Goal: Navigation & Orientation: Go to known website

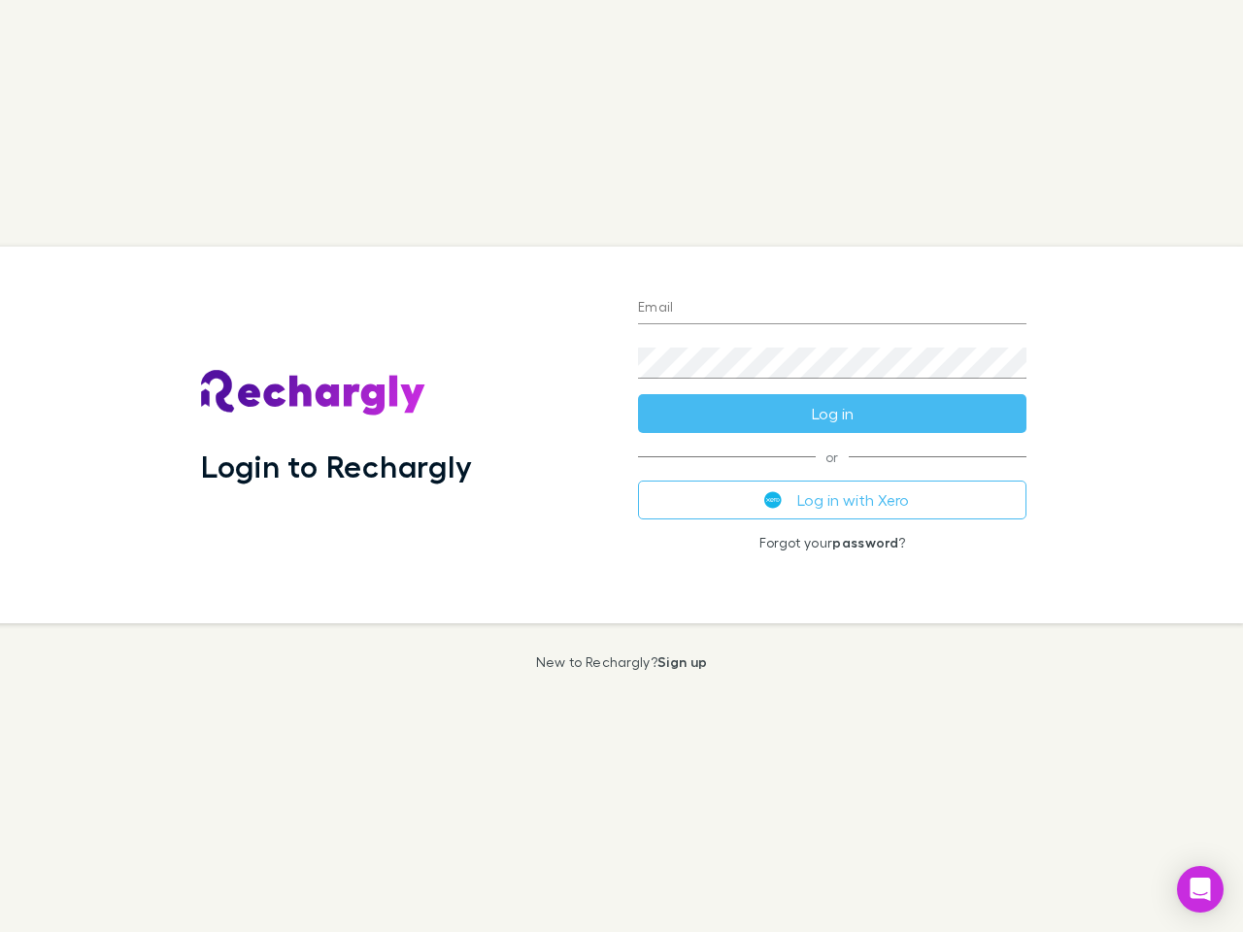
click at [621, 466] on div "Login to Rechargly" at bounding box center [403, 435] width 437 height 377
click at [832, 309] on input "Email" at bounding box center [832, 308] width 388 height 31
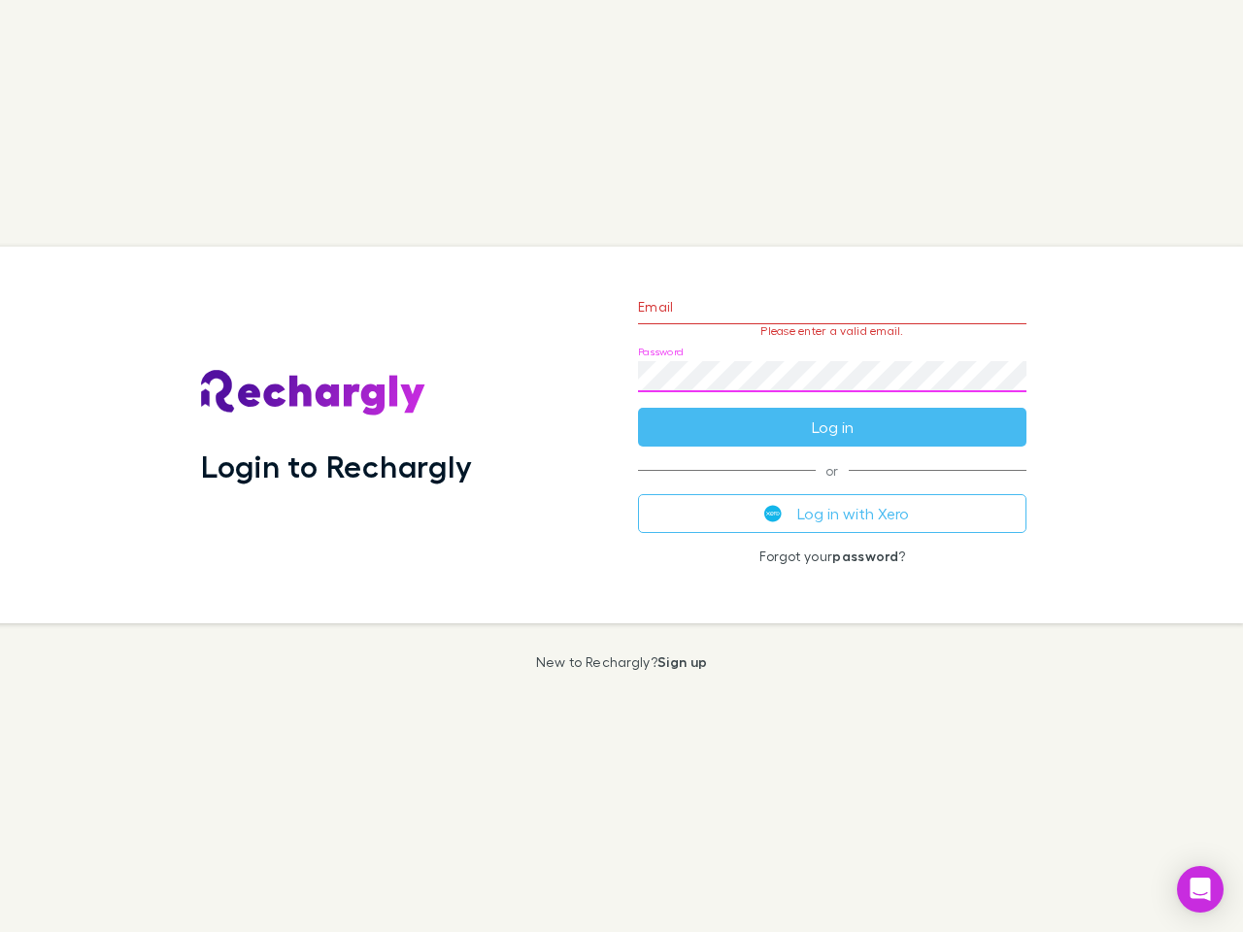
click at [832, 414] on form "Email Please enter a valid email. Password Log in" at bounding box center [832, 362] width 388 height 169
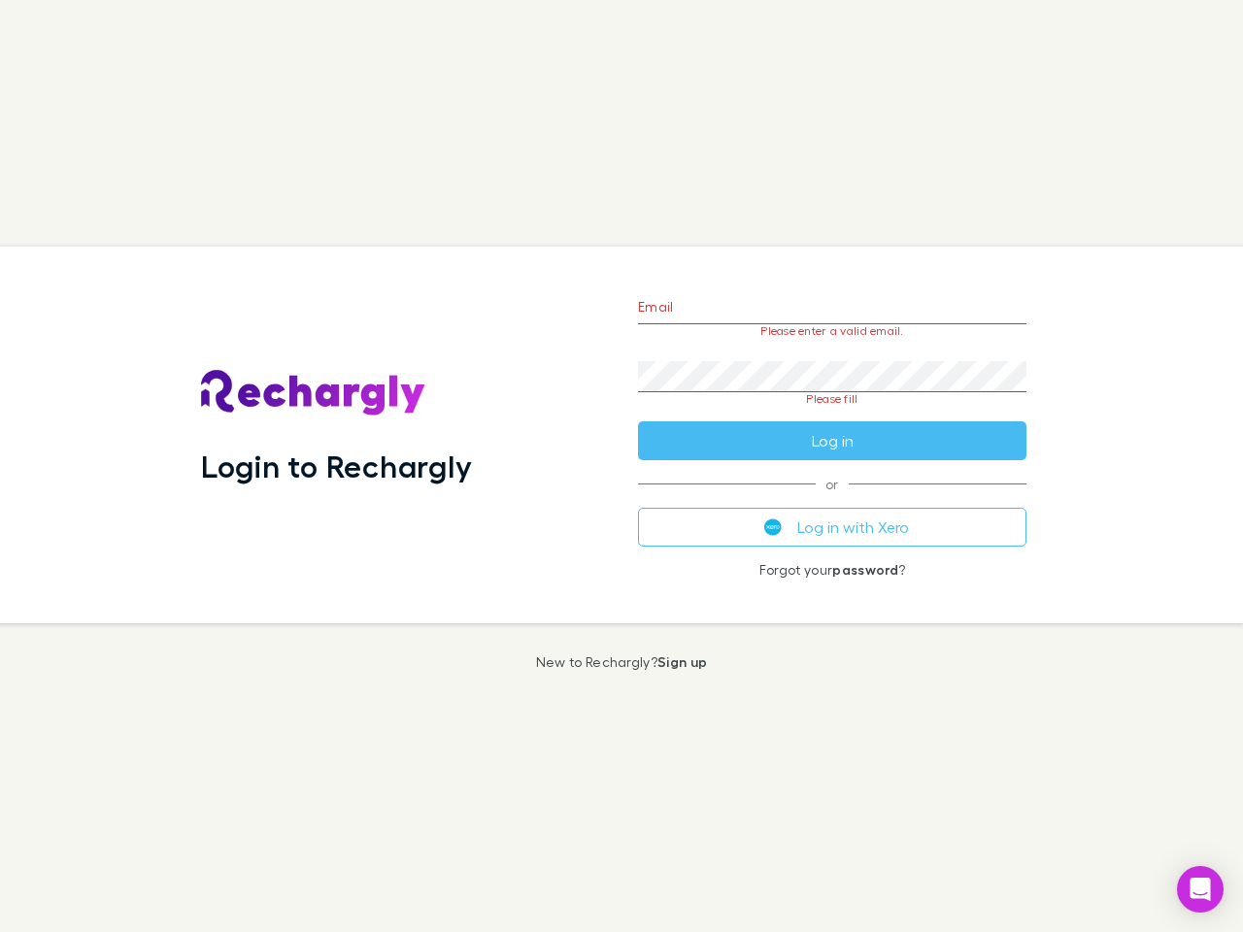
click at [832, 500] on div "Email Please enter a valid email. Password Please fill Log in or Log in with Xe…" at bounding box center [831, 435] width 419 height 377
click at [1200, 889] on icon "Open Intercom Messenger" at bounding box center [1200, 889] width 20 height 23
